Goal: Information Seeking & Learning: Find specific fact

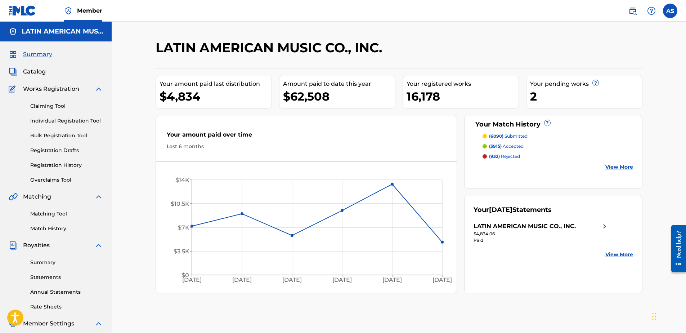
click at [35, 69] on span "Catalog" at bounding box center [34, 71] width 23 height 9
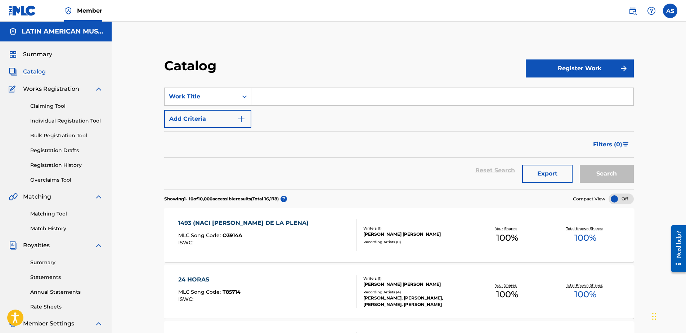
click at [286, 93] on input "Search Form" at bounding box center [442, 96] width 382 height 17
click at [632, 5] on link at bounding box center [633, 11] width 14 height 14
click at [316, 98] on input "Search Form" at bounding box center [442, 96] width 382 height 17
type input "lo que le paso a [US_STATE]"
click at [580, 165] on button "Search" at bounding box center [607, 174] width 54 height 18
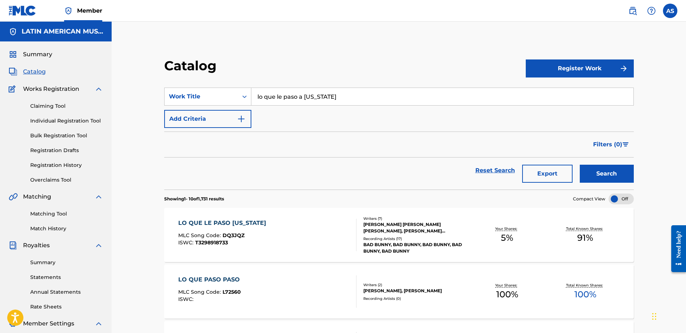
click at [281, 249] on div "LO QUE LE PASO [US_STATE] MLC Song Code : DQ3JQZ ISWC : T3298918733" at bounding box center [267, 235] width 179 height 32
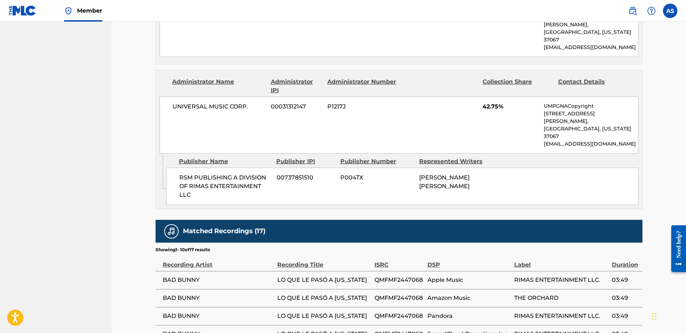
scroll to position [1009, 0]
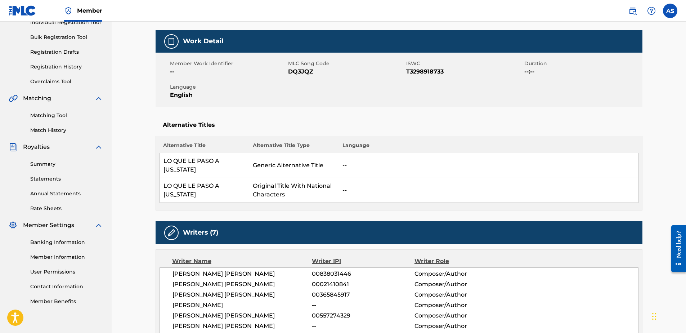
scroll to position [59, 0]
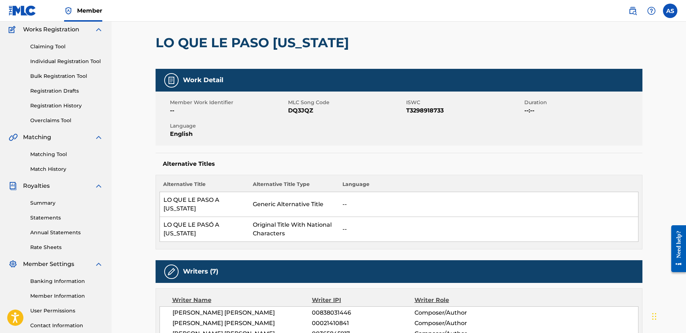
click at [43, 151] on link "Matching Tool" at bounding box center [66, 155] width 73 height 8
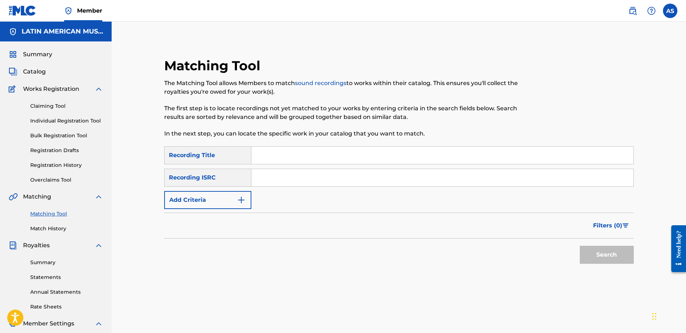
click at [269, 155] on input "Search Form" at bounding box center [442, 155] width 382 height 17
click at [580, 246] on button "Search" at bounding box center [607, 255] width 54 height 18
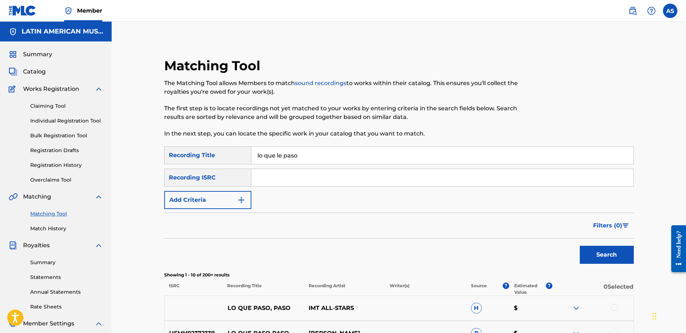
click at [313, 154] on input "lo que le paso" at bounding box center [442, 155] width 382 height 17
type input "lo que le paso hawai"
click at [580, 246] on button "Search" at bounding box center [607, 255] width 54 height 18
drag, startPoint x: 347, startPoint y: 155, endPoint x: 202, endPoint y: 154, distance: 144.8
click at [210, 156] on div "SearchWithCriteriac9a22dc1-7899-4689-8b76-eb36fd1854c9 Recording Title lo que l…" at bounding box center [399, 155] width 470 height 18
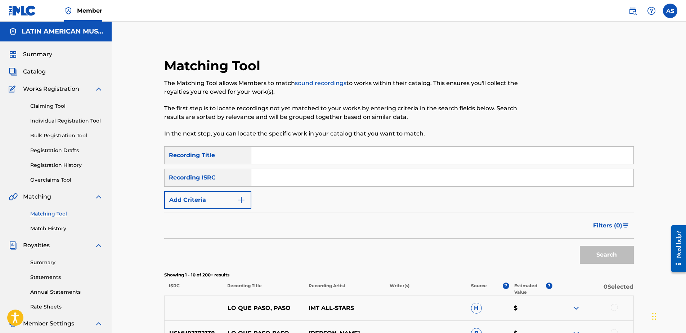
click at [232, 202] on button "Add Criteria" at bounding box center [207, 200] width 87 height 18
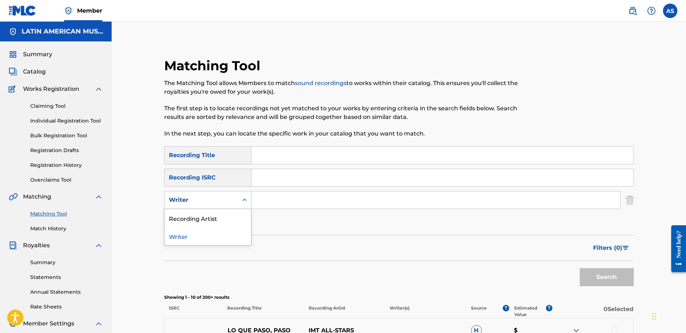
click at [243, 201] on icon "Search Form" at bounding box center [244, 199] width 7 height 7
drag, startPoint x: 223, startPoint y: 220, endPoint x: 228, endPoint y: 218, distance: 5.4
click at [223, 220] on div "Recording Artist" at bounding box center [208, 218] width 86 height 18
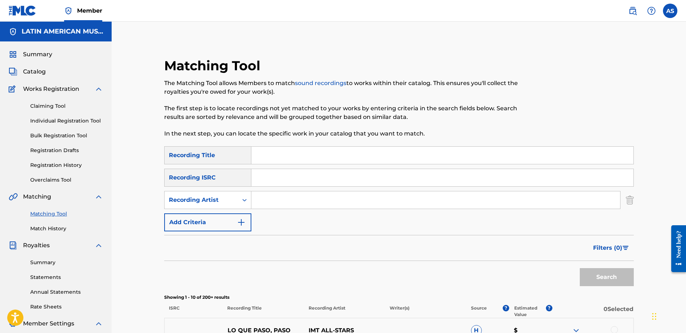
click at [295, 206] on input "Search Form" at bounding box center [435, 199] width 369 height 17
type input "bad bunny"
click at [580, 268] on button "Search" at bounding box center [607, 277] width 54 height 18
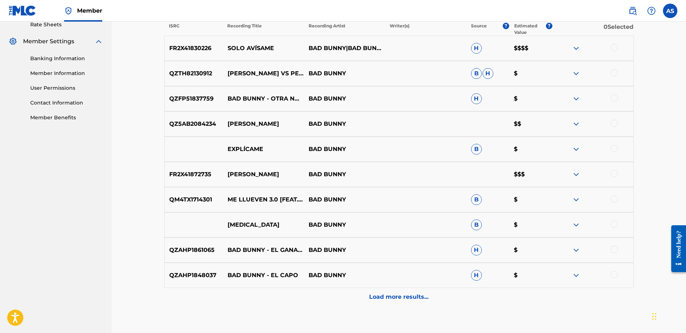
scroll to position [326, 0]
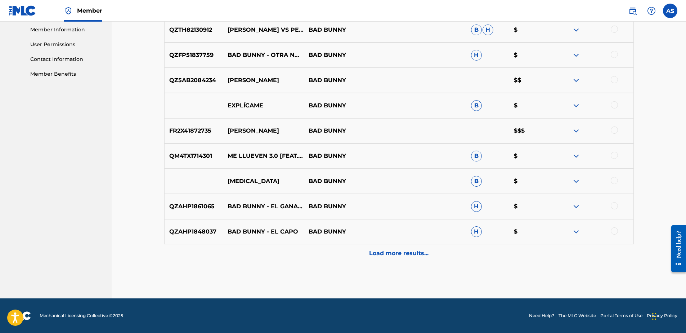
click at [407, 256] on p "Load more results..." at bounding box center [398, 253] width 59 height 9
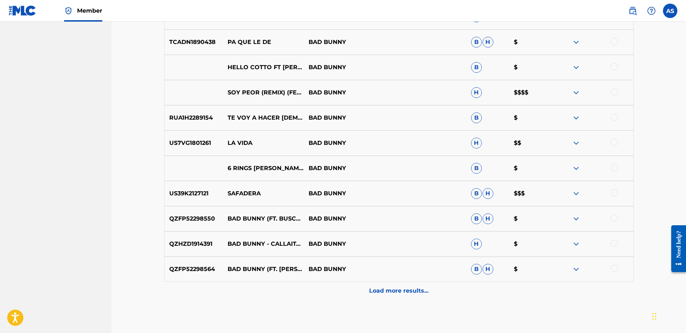
scroll to position [542, 0]
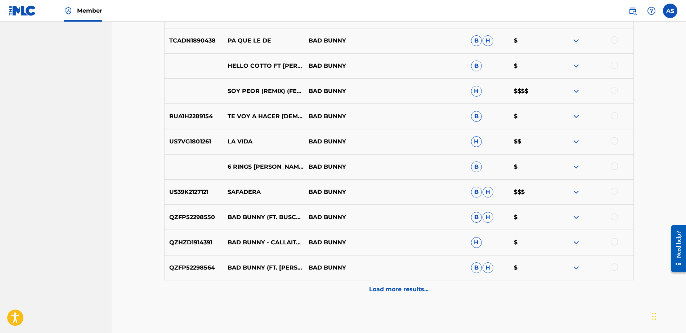
click at [409, 289] on p "Load more results..." at bounding box center [398, 289] width 59 height 9
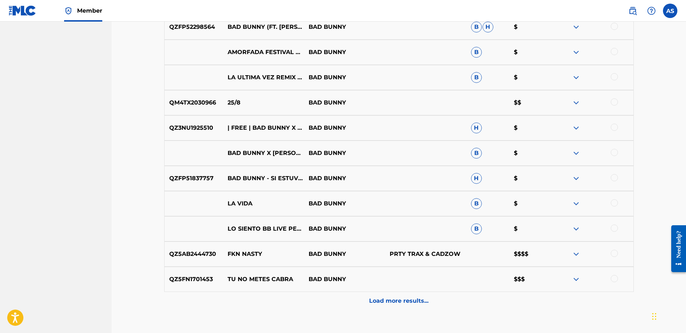
scroll to position [830, 0]
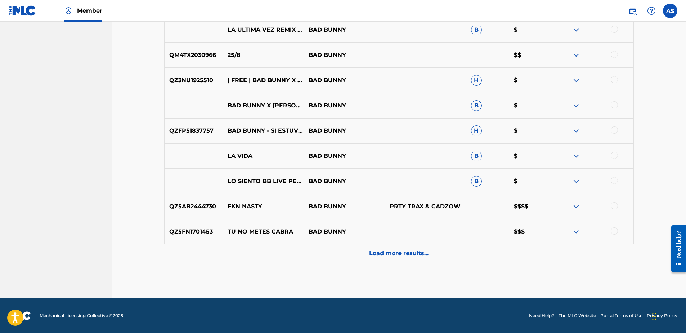
click at [394, 251] on p "Load more results..." at bounding box center [398, 253] width 59 height 9
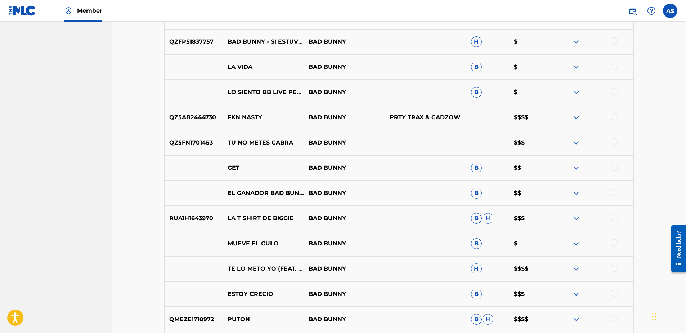
scroll to position [974, 0]
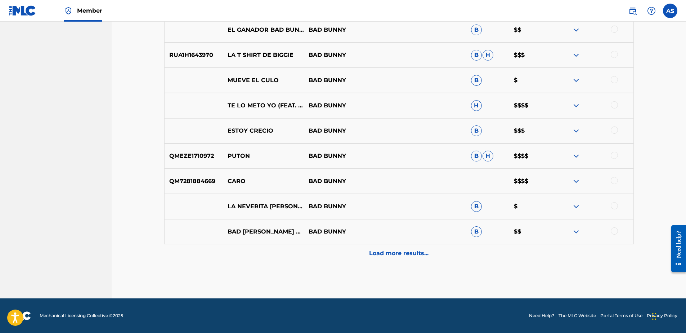
click at [398, 248] on div "Load more results..." at bounding box center [399, 253] width 470 height 18
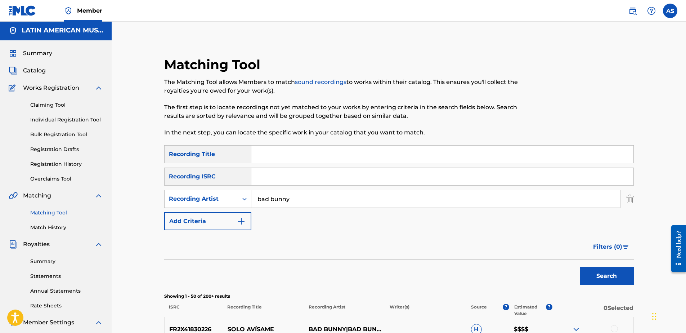
scroll to position [0, 0]
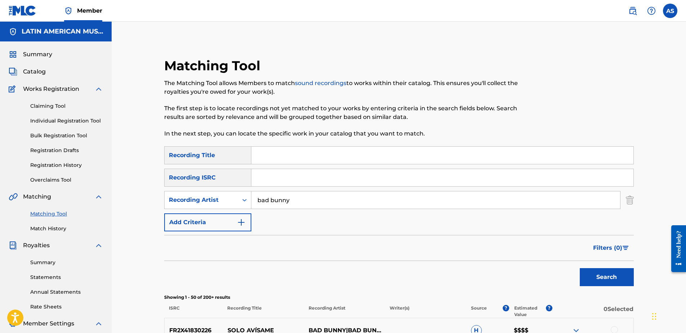
click at [28, 69] on span "Catalog" at bounding box center [34, 71] width 23 height 9
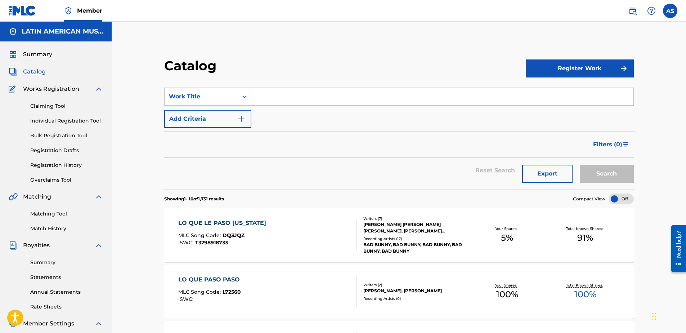
click at [310, 246] on div "LO QUE LE PASO [US_STATE] MLC Song Code : DQ3JQZ ISWC : T3298918733" at bounding box center [267, 235] width 179 height 32
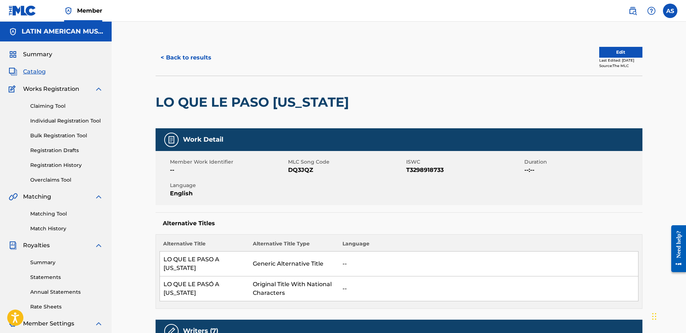
click at [187, 54] on button "< Back to results" at bounding box center [186, 58] width 61 height 18
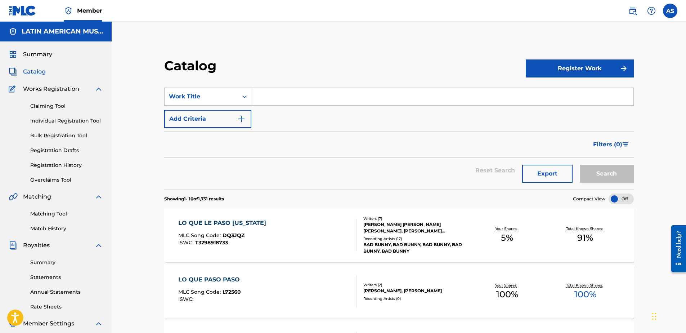
click at [32, 54] on span "Summary" at bounding box center [37, 54] width 29 height 9
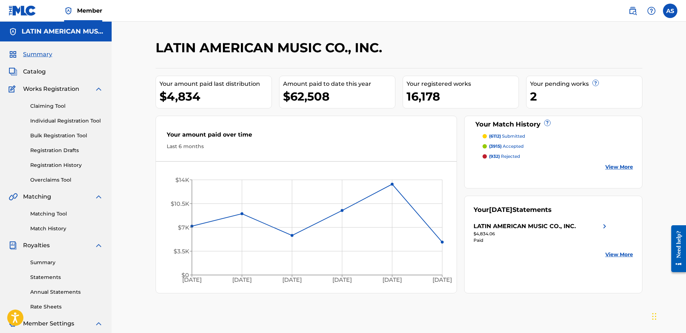
click at [415, 45] on div "LATIN AMERICAN MUSIC CO., INC." at bounding box center [343, 50] width 375 height 21
